Goal: Task Accomplishment & Management: Complete application form

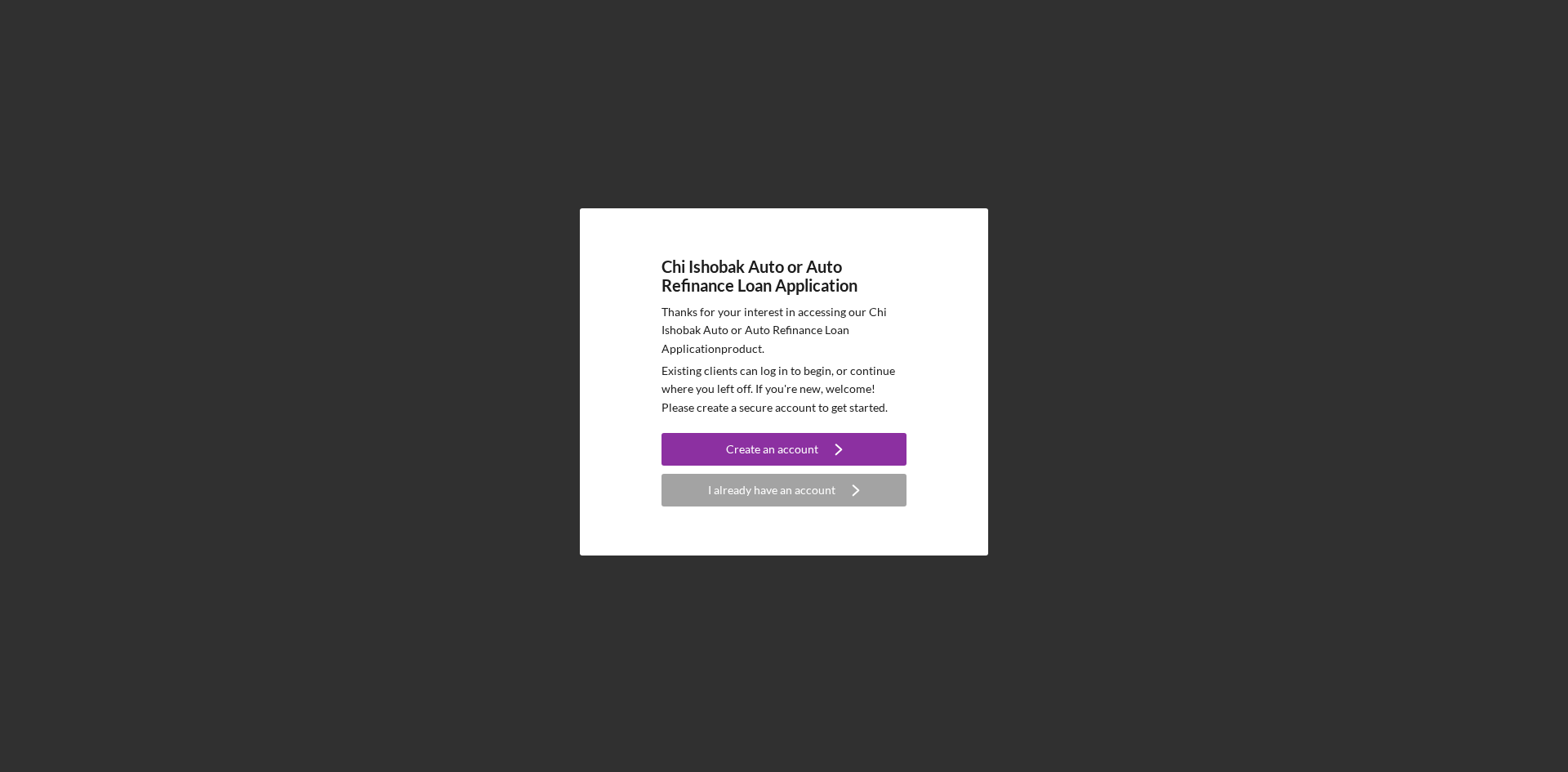
click at [560, 114] on div "Chi Ishobak Auto or Auto Refinance Loan Application Thanks for your interest in…" at bounding box center [784, 381] width 1551 height 764
